Goal: Information Seeking & Learning: Learn about a topic

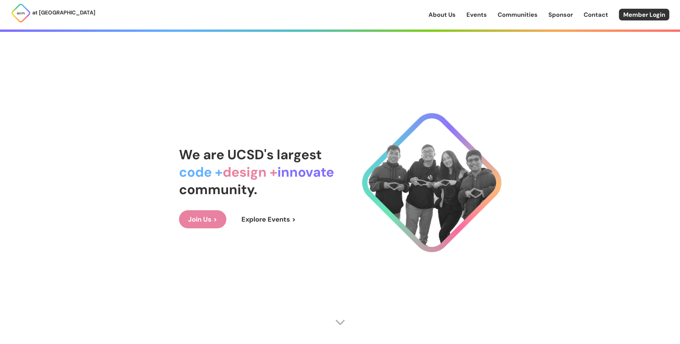
click at [326, 17] on link "Events" at bounding box center [476, 14] width 20 height 9
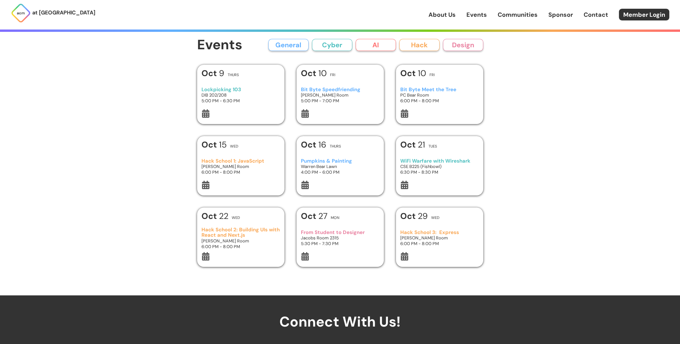
click at [266, 88] on h3 "Lockpicking 103" at bounding box center [240, 90] width 78 height 6
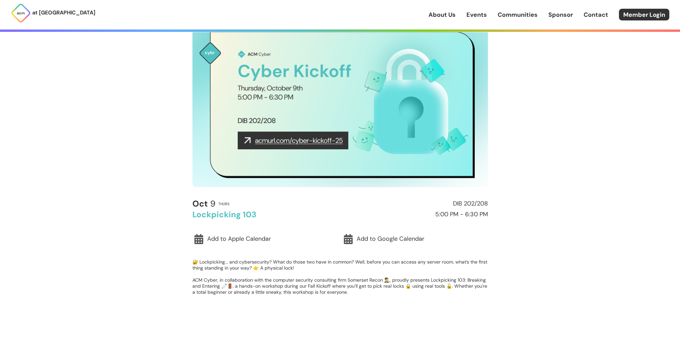
scroll to position [134, 0]
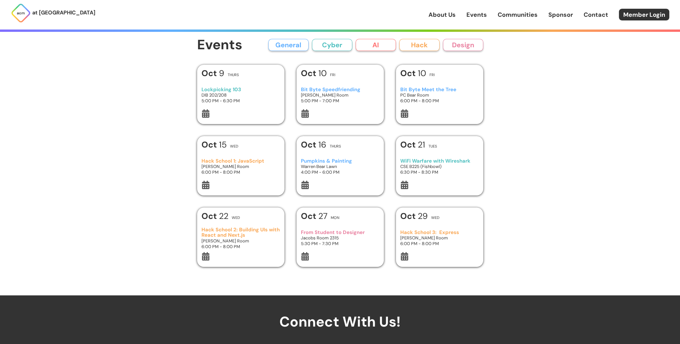
click at [326, 18] on link "About Us" at bounding box center [441, 14] width 27 height 9
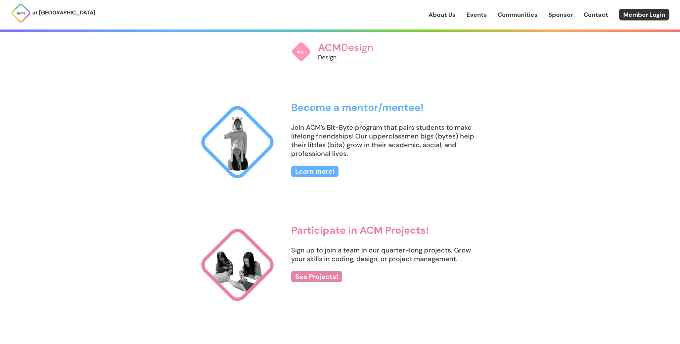
scroll to position [739, 0]
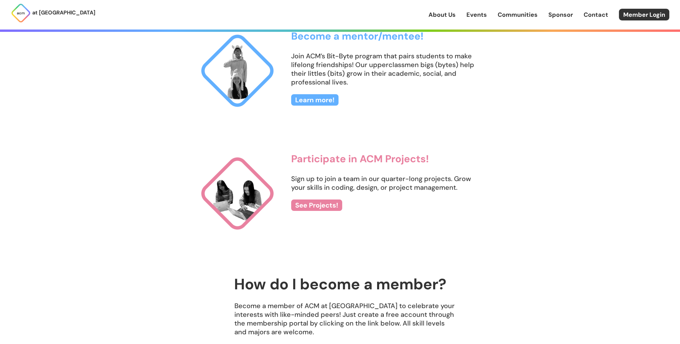
click at [326, 19] on link "Events" at bounding box center [476, 14] width 20 height 9
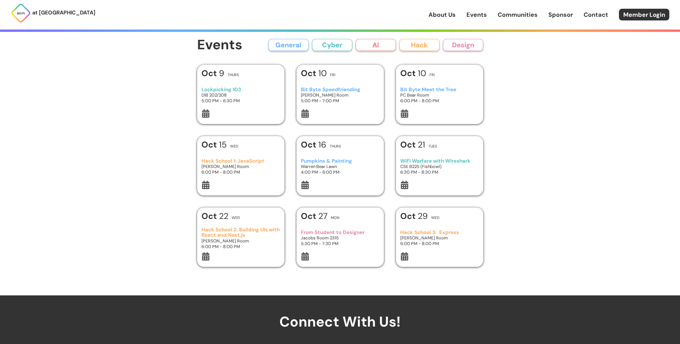
click at [326, 42] on button "Hack" at bounding box center [419, 45] width 40 height 12
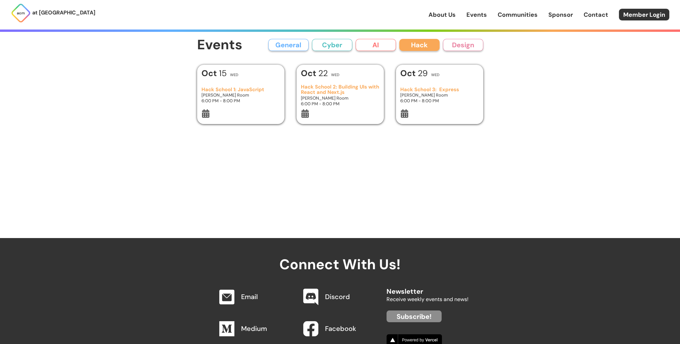
click at [275, 46] on button "General" at bounding box center [288, 45] width 40 height 12
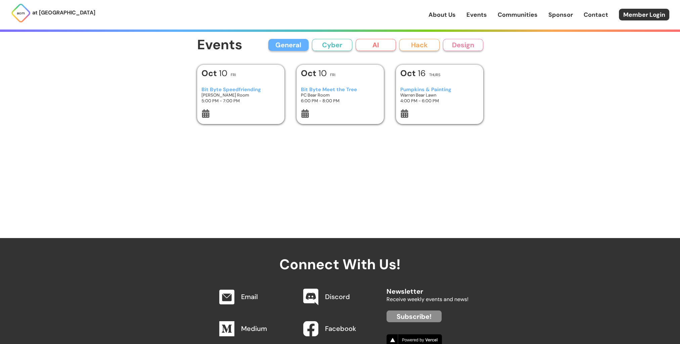
click at [326, 42] on button "Hack" at bounding box center [419, 45] width 40 height 12
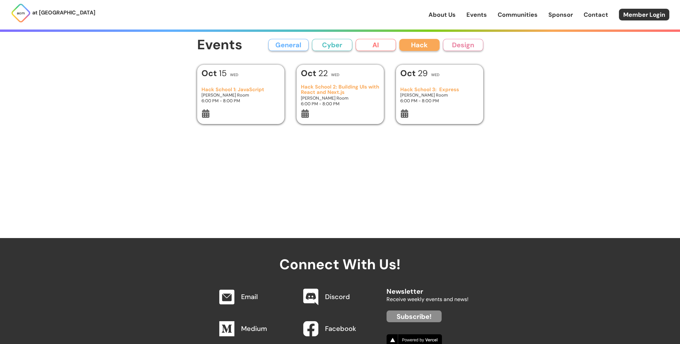
click at [244, 89] on h3 "Hack School 1: JavaScript" at bounding box center [240, 90] width 78 height 6
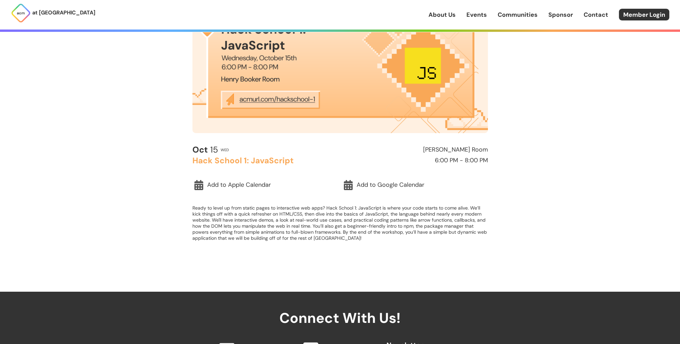
scroll to position [101, 0]
click at [305, 234] on p "Ready to level up from static pages to interactive web apps? Hack School 1: Jav…" at bounding box center [339, 223] width 295 height 36
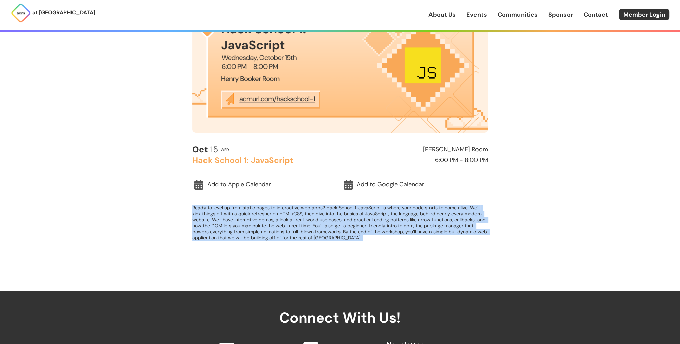
click at [305, 234] on p "Ready to level up from static pages to interactive web apps? Hack School 1: Jav…" at bounding box center [339, 223] width 295 height 36
drag, startPoint x: 305, startPoint y: 234, endPoint x: 302, endPoint y: 241, distance: 7.7
click at [302, 241] on div "[DATE] Wed [PERSON_NAME][GEOGRAPHIC_DATA] 1: JavaScript 6:00 PM - 8:00 PM Add t…" at bounding box center [339, 197] width 295 height 105
click at [302, 242] on div "[DATE] Wed [PERSON_NAME][GEOGRAPHIC_DATA] 1: JavaScript 6:00 PM - 8:00 PM Add t…" at bounding box center [339, 197] width 295 height 105
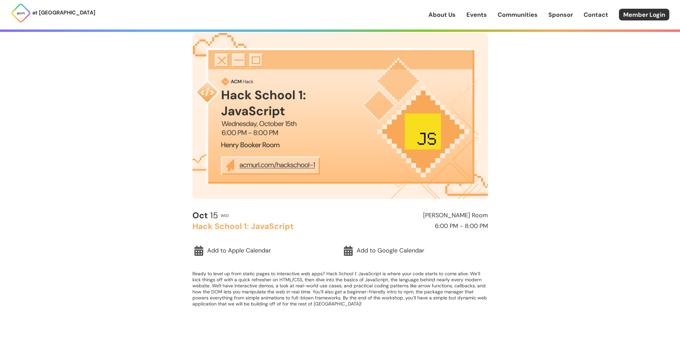
scroll to position [34, 0]
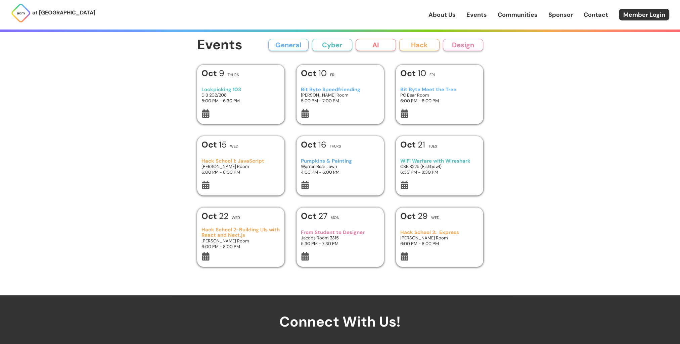
click at [326, 97] on h3 "[PERSON_NAME] Room" at bounding box center [340, 95] width 78 height 6
drag, startPoint x: 308, startPoint y: 100, endPoint x: 322, endPoint y: 70, distance: 33.5
click at [322, 70] on div "[DATE] Fri Bit Byte Speedfriending [PERSON_NAME] Room 5:00 PM - 7:00 PM" at bounding box center [339, 94] width 87 height 59
